Goal: Task Accomplishment & Management: Manage account settings

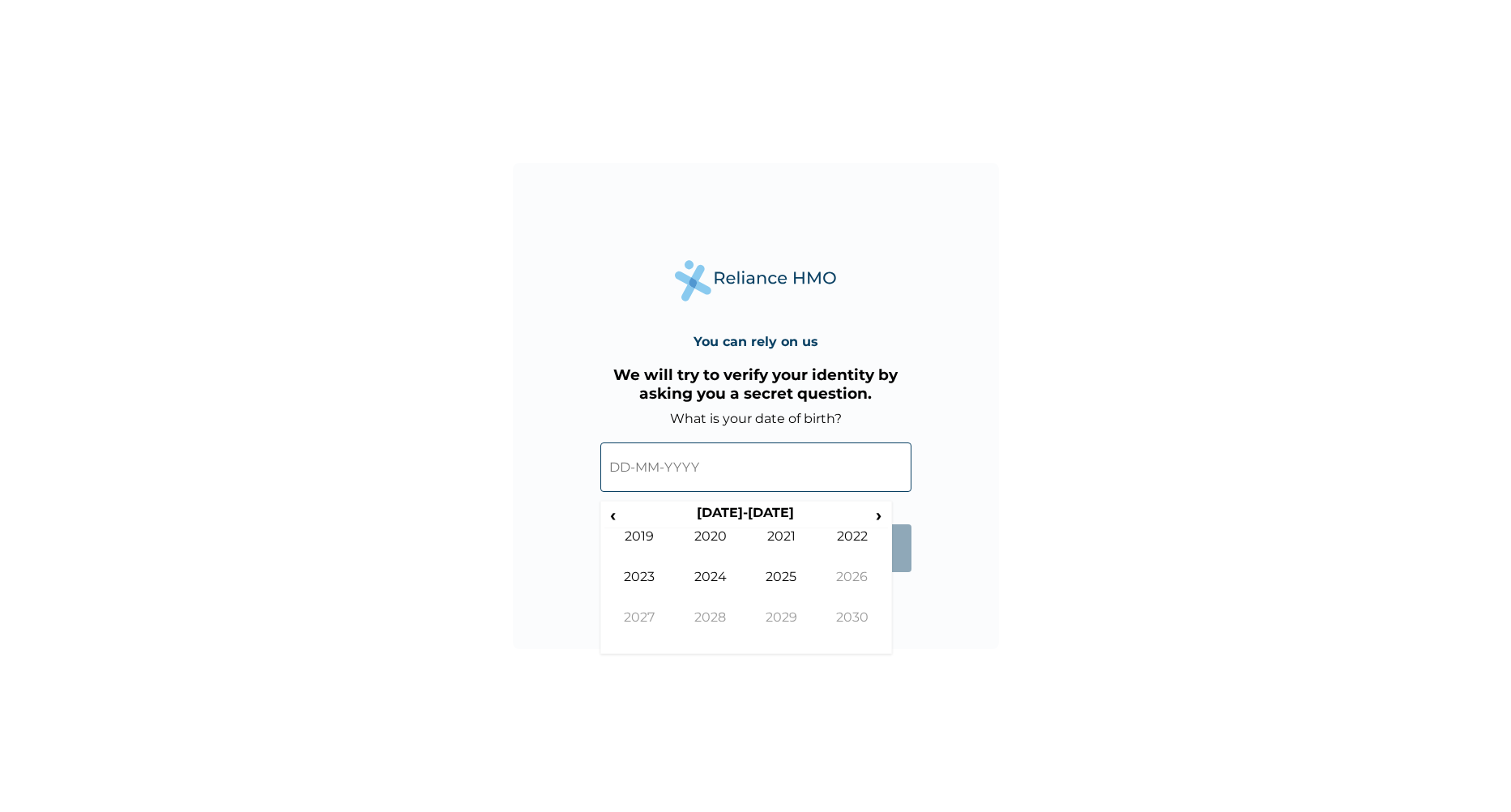
click at [771, 479] on input "text" at bounding box center [756, 466] width 311 height 49
click at [665, 469] on input "text" at bounding box center [756, 466] width 311 height 49
click at [615, 511] on span "‹" at bounding box center [612, 515] width 17 height 21
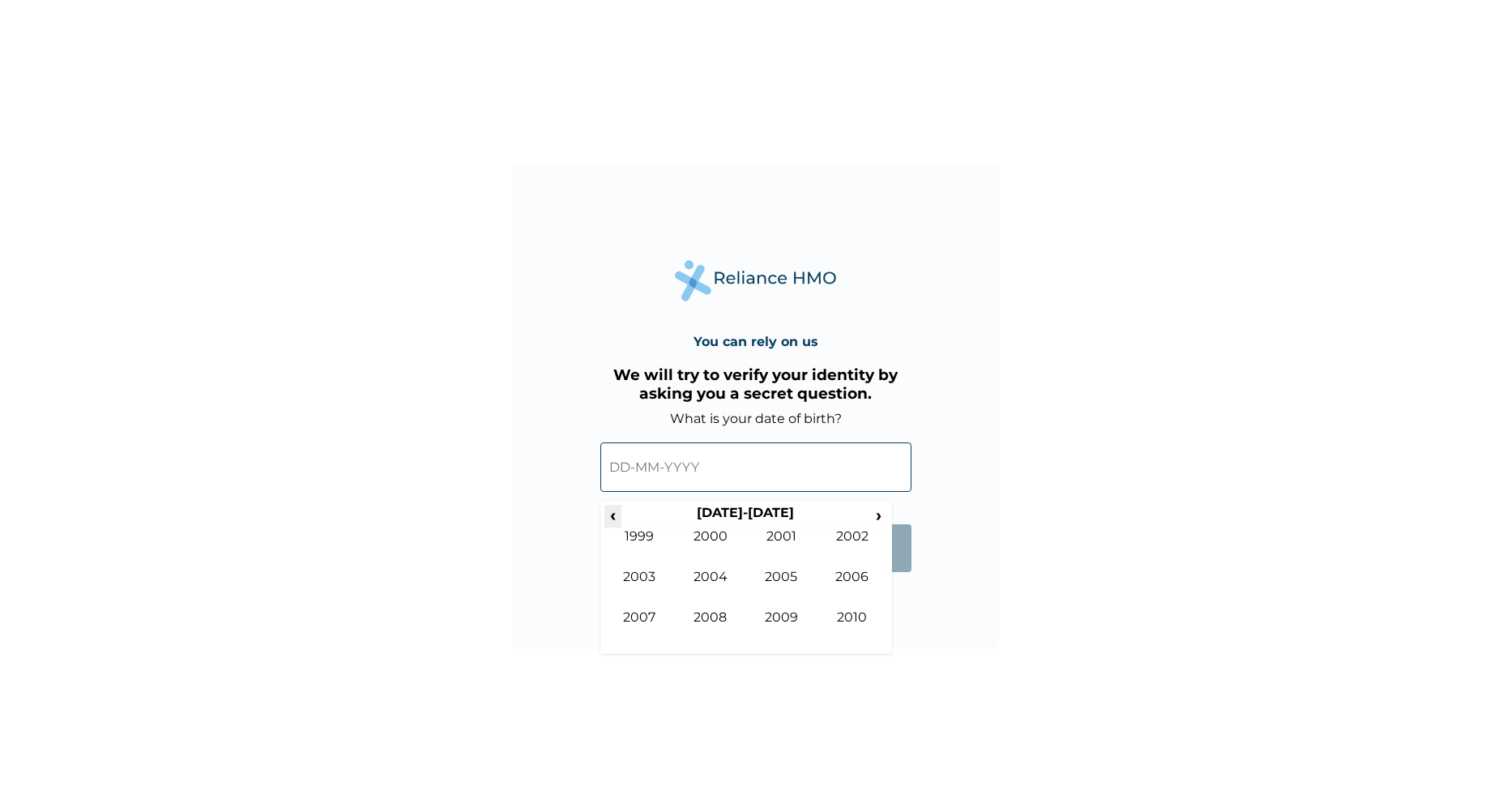
click at [615, 511] on span "‹" at bounding box center [612, 515] width 17 height 21
click at [874, 518] on span "›" at bounding box center [879, 515] width 18 height 21
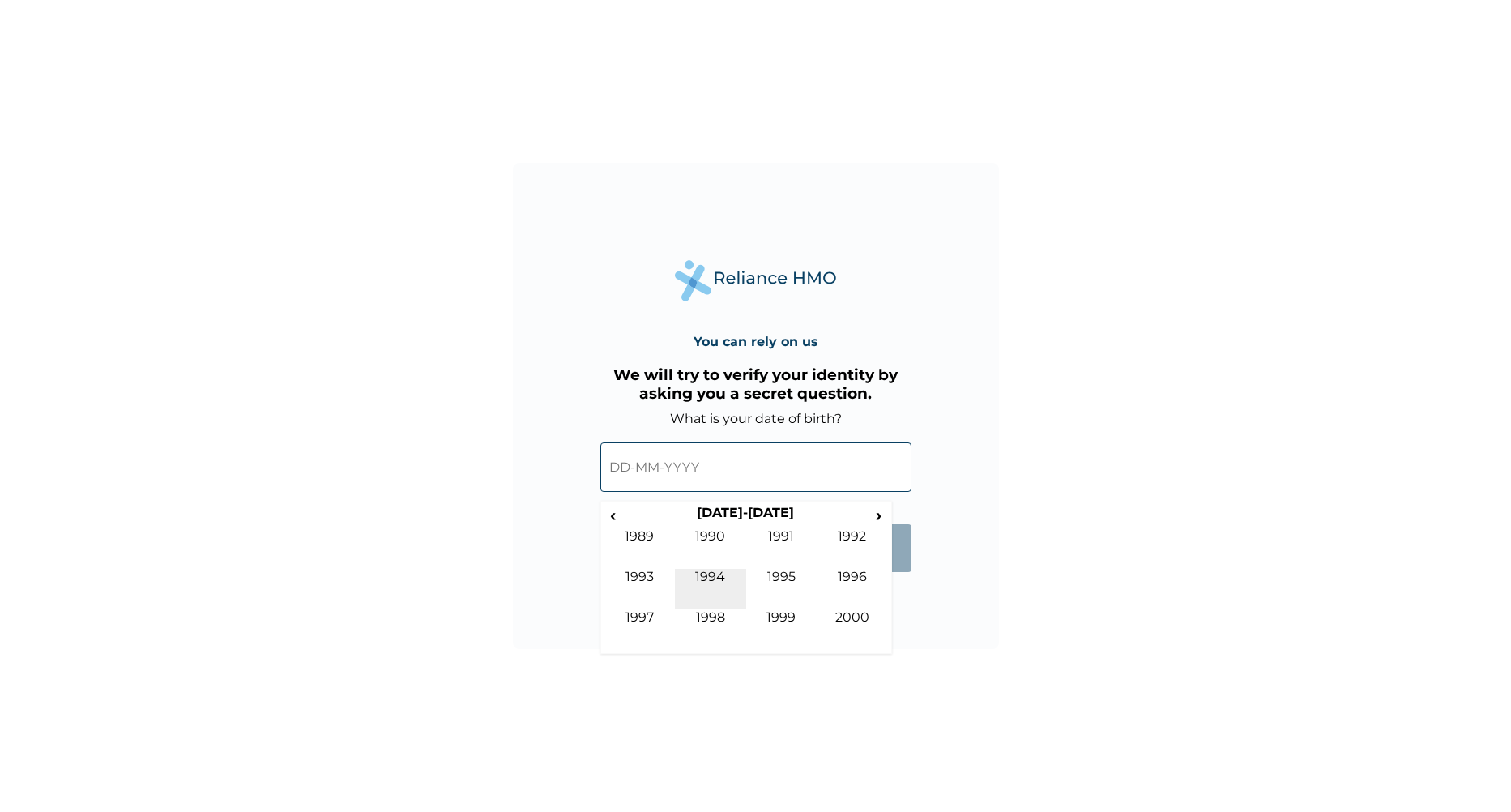
click at [726, 581] on td "1994" at bounding box center [710, 589] width 71 height 40
click at [658, 581] on td "May" at bounding box center [640, 589] width 71 height 40
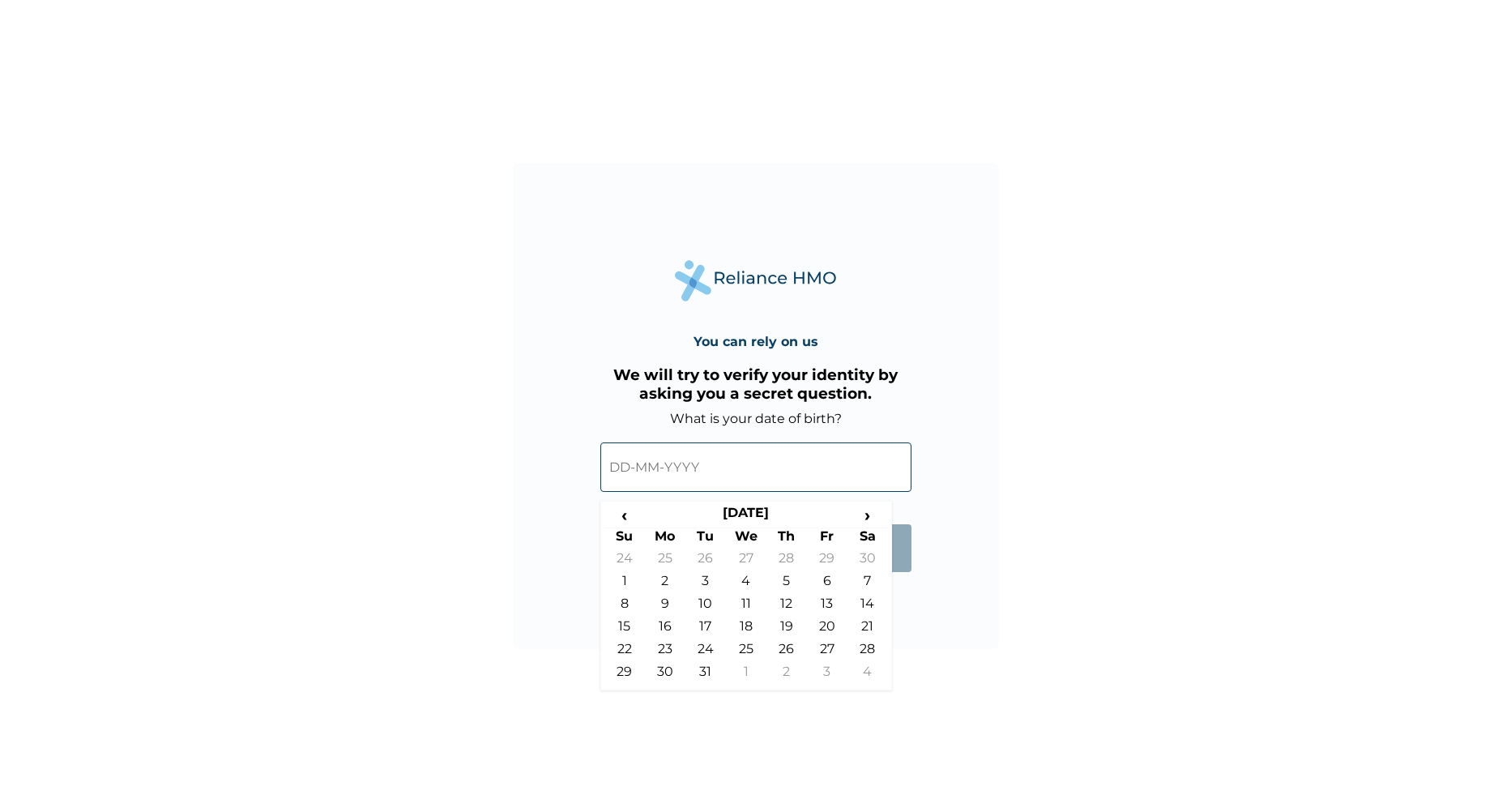
click at [680, 673] on td "30" at bounding box center [665, 674] width 40 height 22
type input "[DATE]"
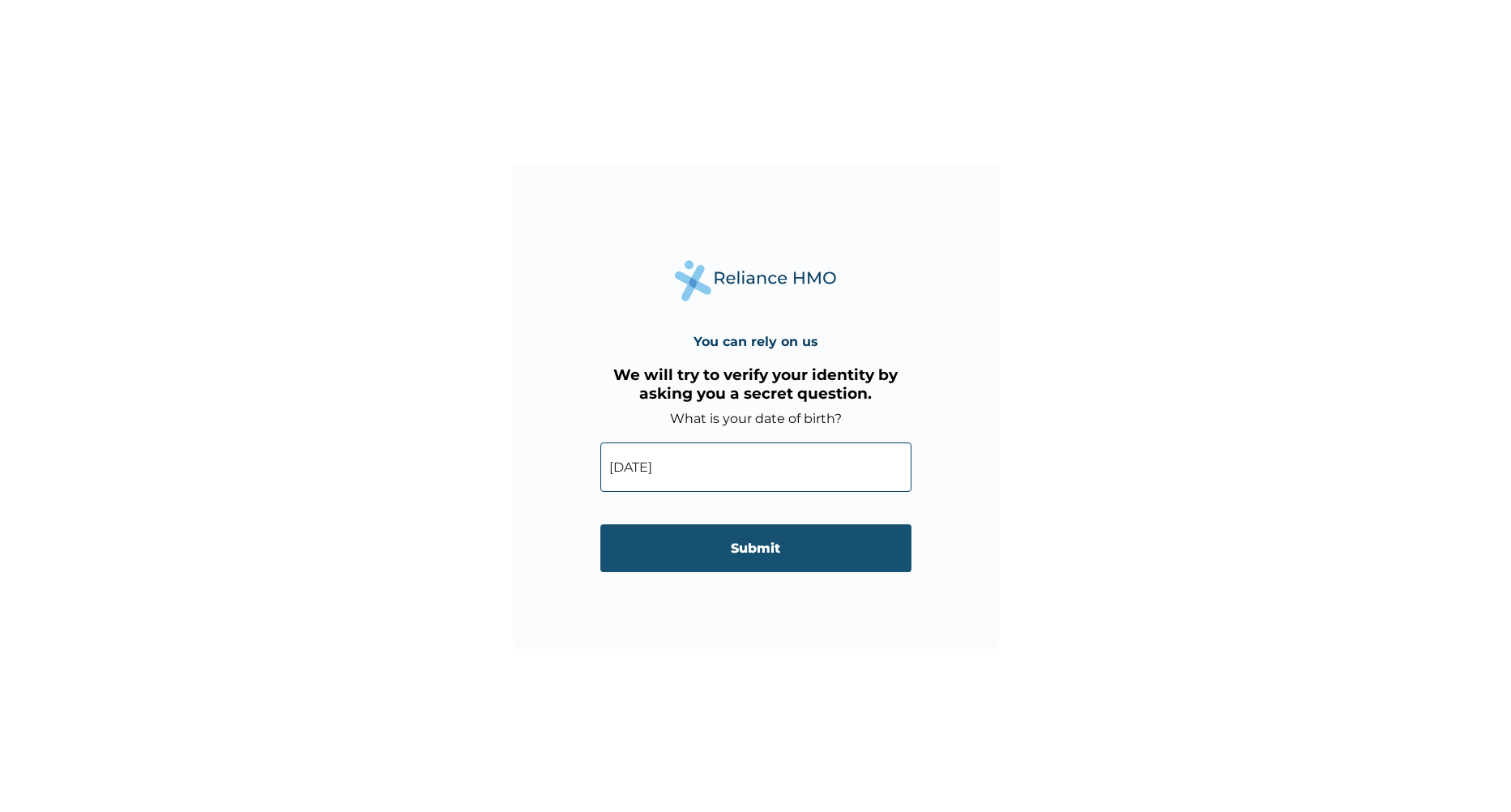
click at [787, 572] on input "Submit" at bounding box center [756, 548] width 311 height 47
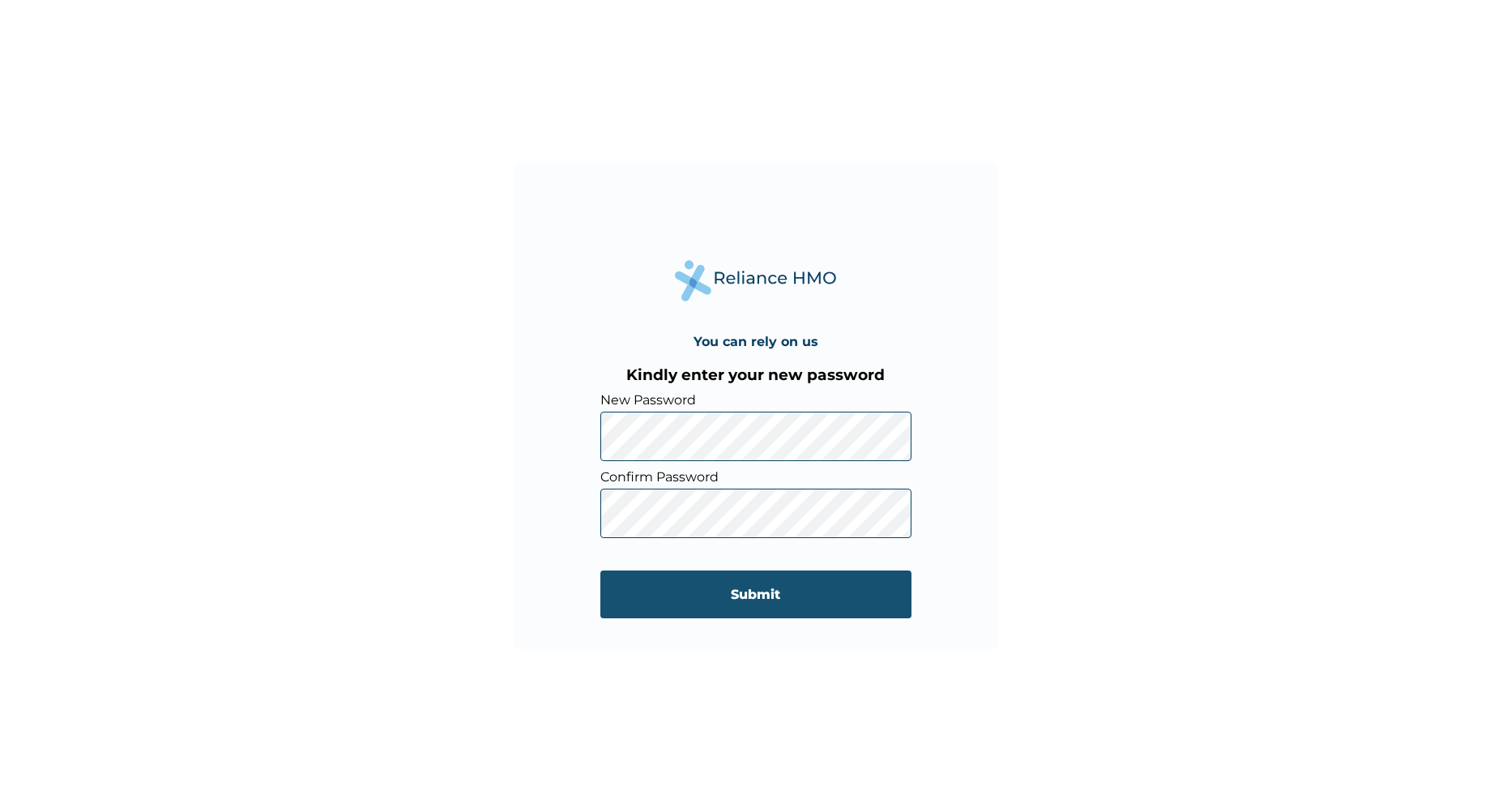
click at [752, 595] on input "Submit" at bounding box center [756, 593] width 311 height 47
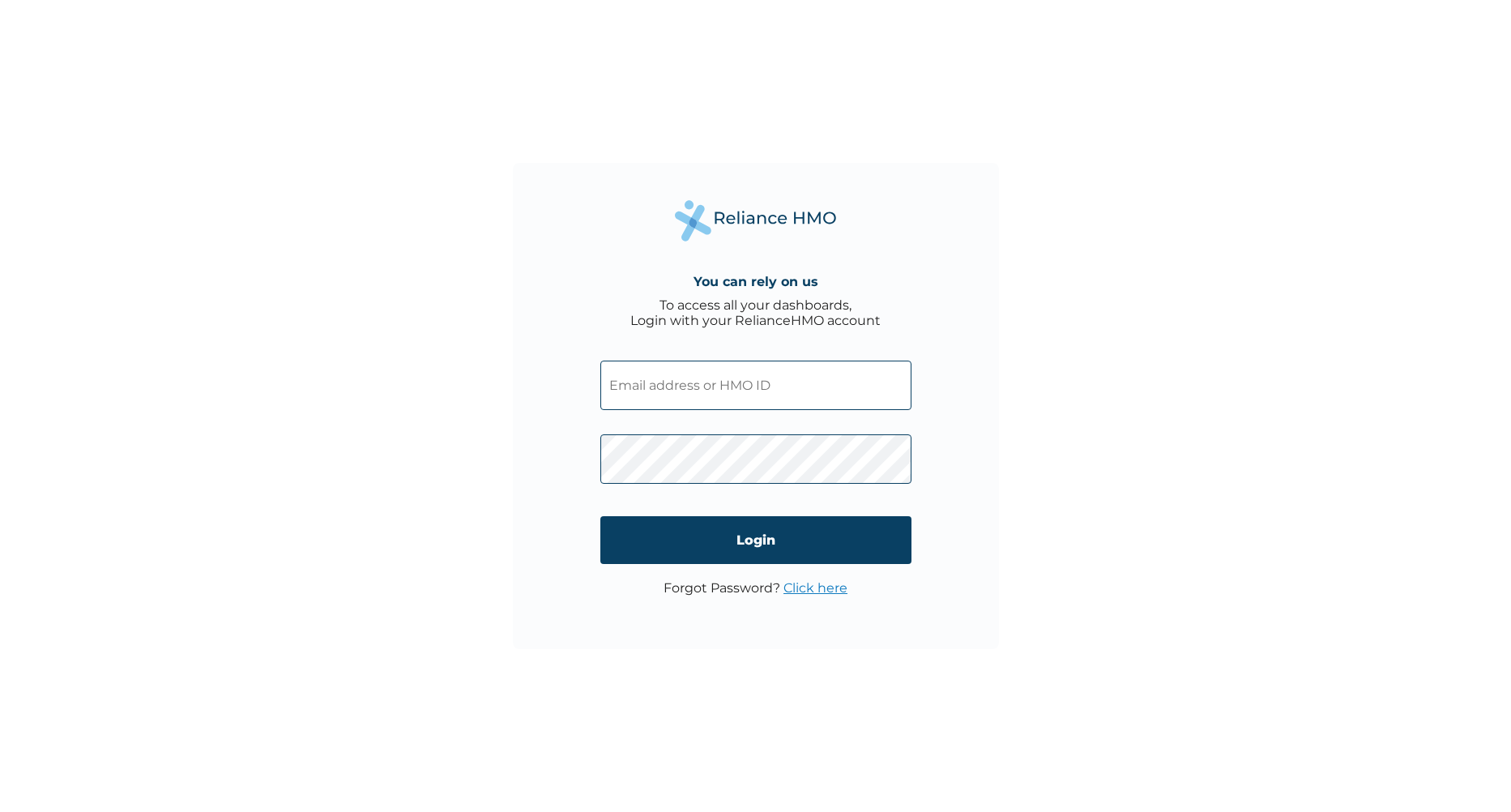
click at [96, 539] on div "You can rely on us To access all your dashboards, Login with your RelianceHMO a…" at bounding box center [755, 406] width 1511 height 812
